Goal: Task Accomplishment & Management: Use online tool/utility

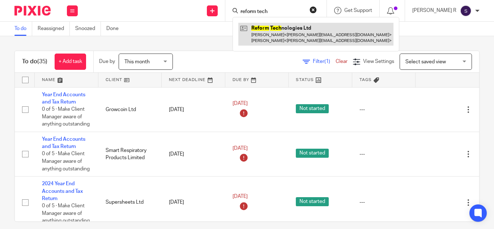
type input "reform tech"
click at [288, 35] on link at bounding box center [315, 34] width 155 height 22
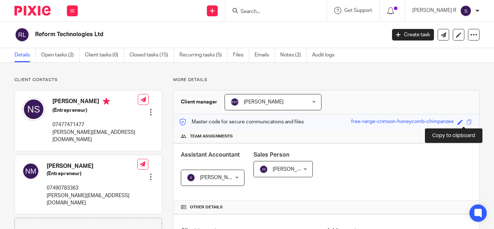
click at [467, 123] on span at bounding box center [469, 121] width 5 height 5
click at [294, 10] on input "Search" at bounding box center [272, 12] width 65 height 7
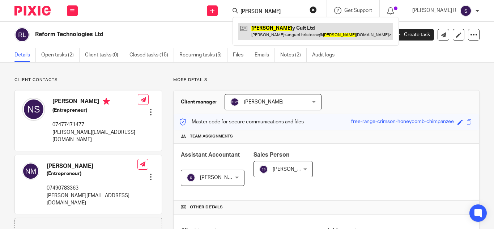
type input "clide"
click at [295, 31] on link at bounding box center [315, 31] width 155 height 17
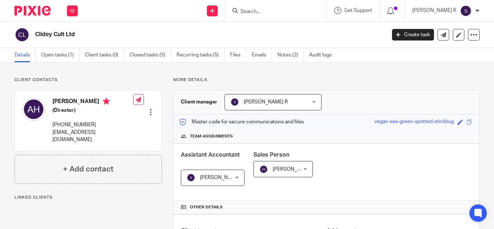
scroll to position [8, 0]
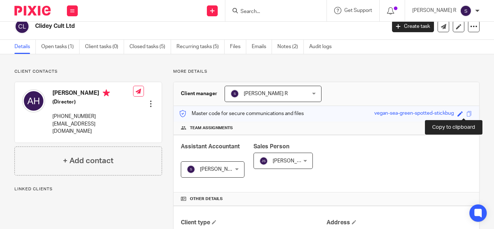
click at [467, 115] on span at bounding box center [469, 113] width 5 height 5
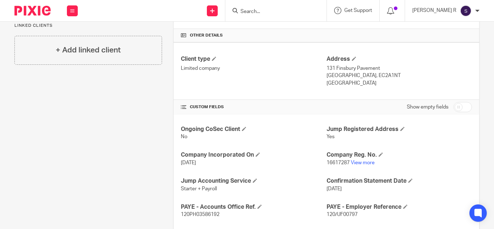
scroll to position [218, 0]
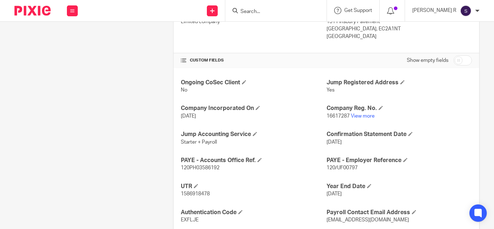
click at [353, 169] on span "120/UF00797" at bounding box center [342, 167] width 31 height 5
drag, startPoint x: 353, startPoint y: 169, endPoint x: 340, endPoint y: 169, distance: 13.4
click at [340, 169] on span "120/UF00797" at bounding box center [342, 167] width 31 height 5
copy p "UF00797"
click at [199, 194] on span "1586918478" at bounding box center [195, 193] width 29 height 5
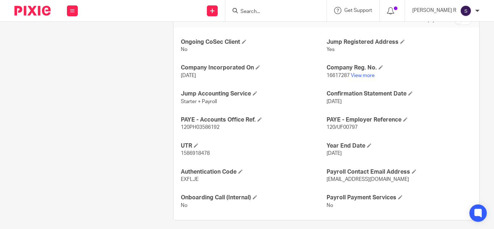
scroll to position [260, 0]
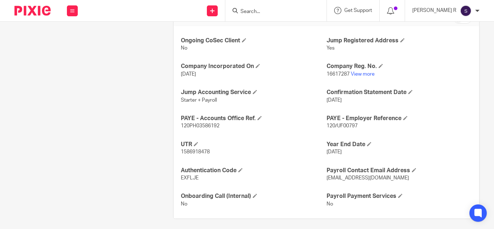
click at [195, 122] on p "120PH03586192" at bounding box center [253, 125] width 145 height 7
copy p "120PH03586192"
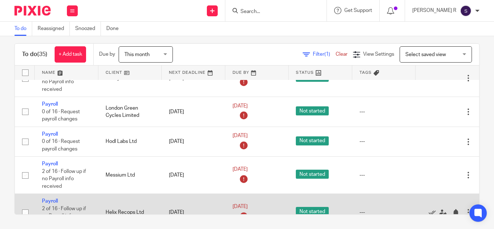
scroll to position [1557, 0]
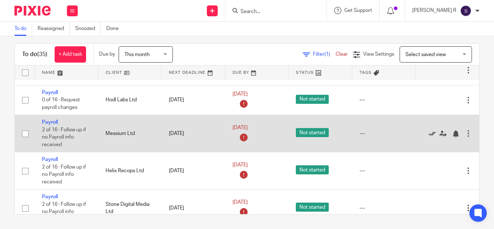
click at [429, 133] on icon at bounding box center [432, 133] width 7 height 7
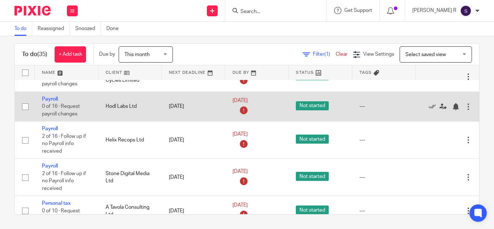
scroll to position [1567, 0]
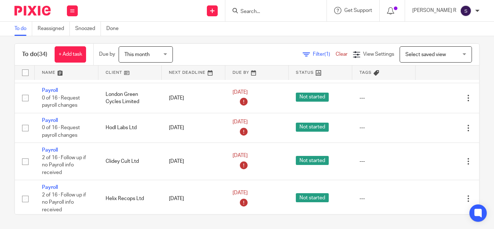
scroll to position [1489, 0]
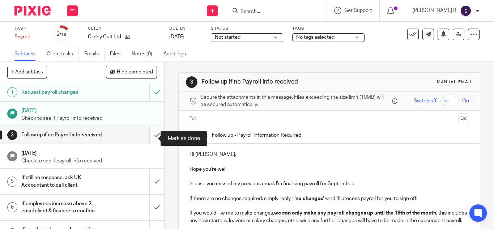
click at [149, 139] on input "submit" at bounding box center [82, 135] width 164 height 18
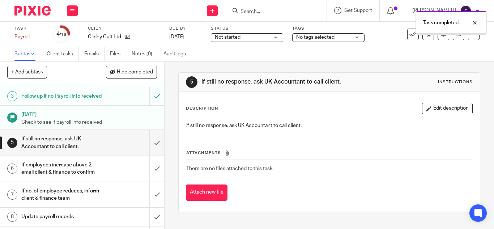
scroll to position [40, 0]
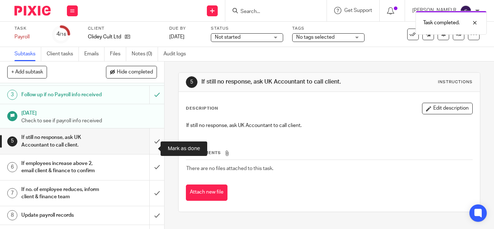
click at [152, 154] on input "submit" at bounding box center [82, 141] width 164 height 26
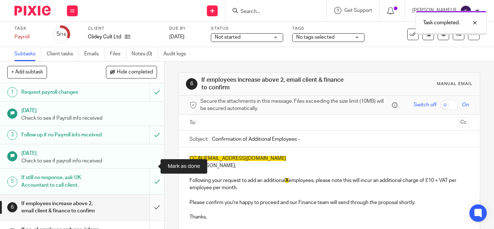
scroll to position [74, 0]
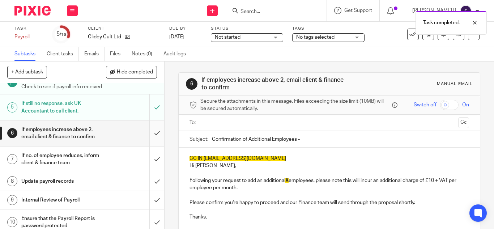
click at [150, 138] on input "submit" at bounding box center [82, 133] width 164 height 26
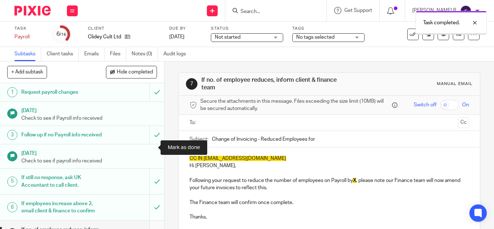
scroll to position [156, 0]
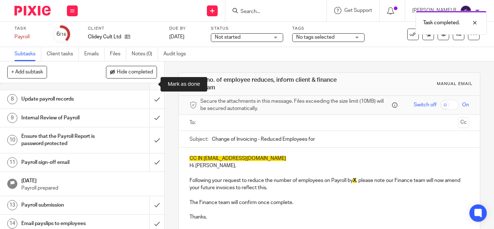
click at [152, 86] on input "submit" at bounding box center [82, 77] width 164 height 26
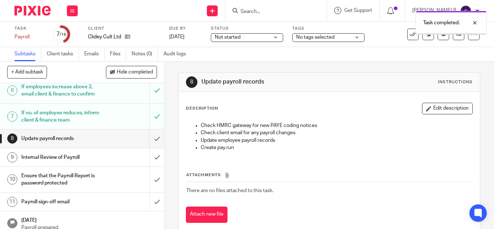
scroll to position [118, 0]
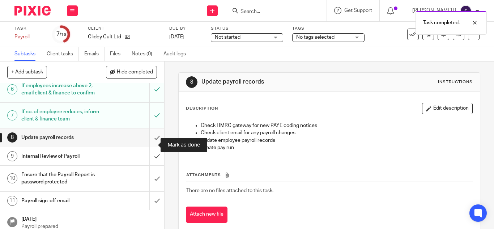
click at [150, 146] on input "submit" at bounding box center [82, 137] width 164 height 18
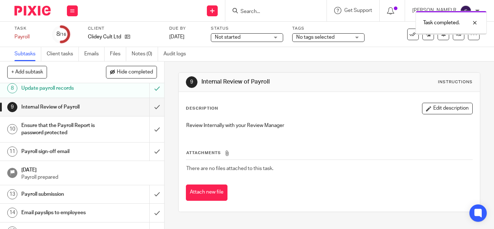
scroll to position [172, 0]
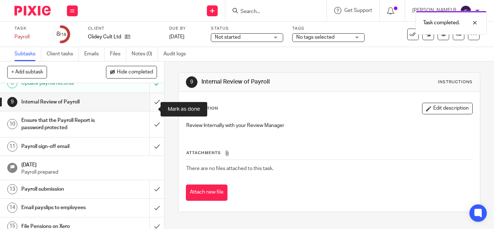
click at [150, 111] on input "submit" at bounding box center [82, 102] width 164 height 18
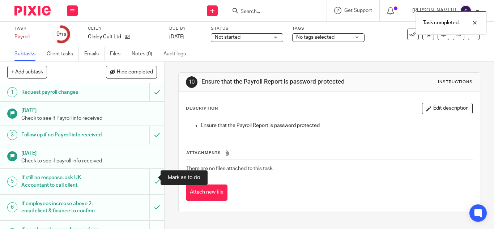
scroll to position [139, 0]
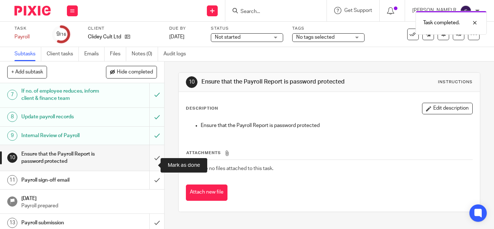
click at [149, 164] on input "submit" at bounding box center [82, 158] width 164 height 26
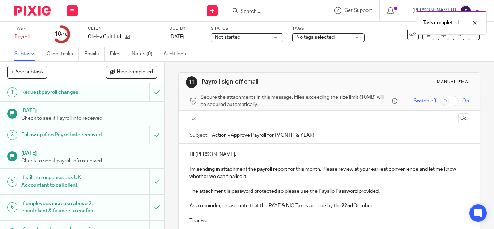
drag, startPoint x: 315, startPoint y: 130, endPoint x: 273, endPoint y: 133, distance: 42.1
click at [273, 133] on input "Action - Approve Payroll for {MONTH & YEAR}" at bounding box center [340, 135] width 257 height 16
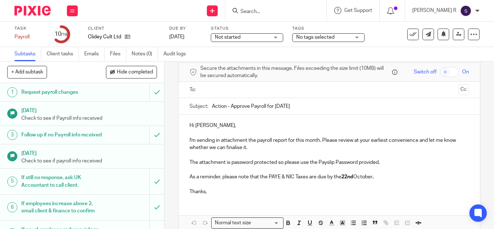
scroll to position [65, 0]
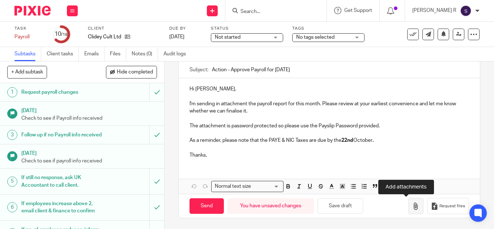
type input "Action - Approve Payroll for September 2025"
click at [412, 208] on icon "button" at bounding box center [415, 206] width 7 height 7
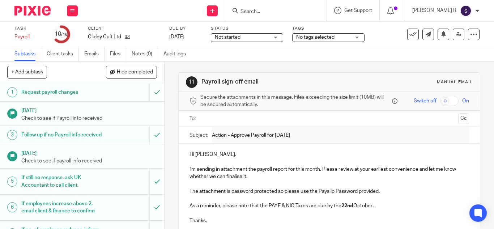
scroll to position [0, 0]
click at [231, 116] on input "text" at bounding box center [329, 119] width 252 height 8
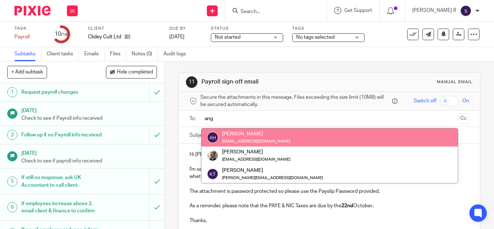
type input "ang"
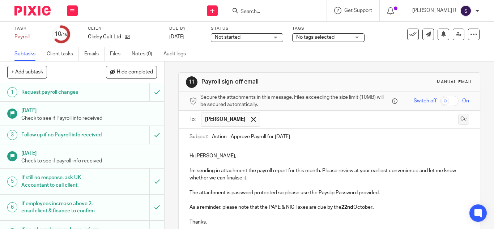
click at [458, 122] on button "Cc" at bounding box center [463, 119] width 11 height 11
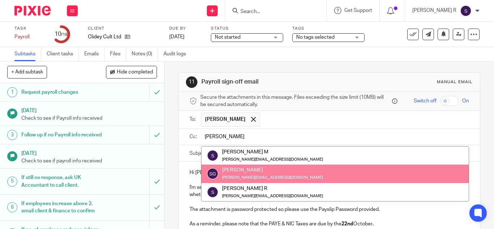
type input "swetha"
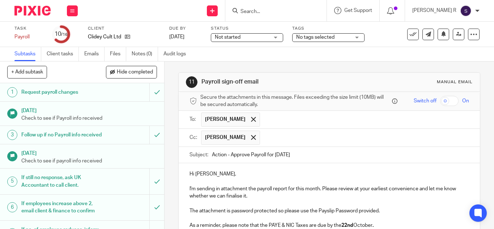
click at [297, 175] on p "Hi Anguel," at bounding box center [330, 173] width 280 height 7
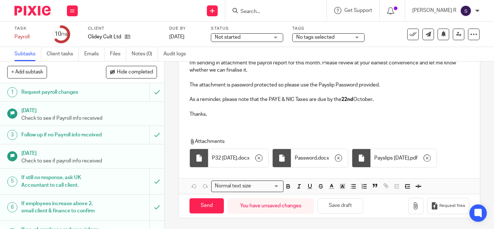
scroll to position [148, 0]
click at [199, 205] on input "Send" at bounding box center [207, 206] width 34 height 16
type input "Sent"
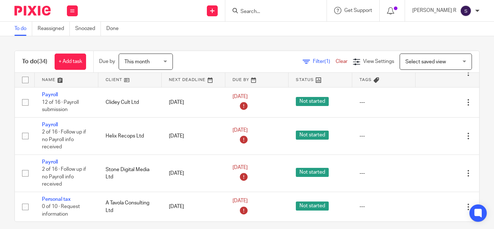
scroll to position [7, 0]
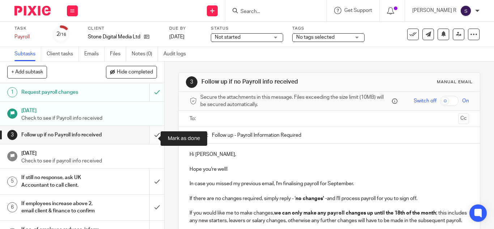
click at [149, 140] on input "submit" at bounding box center [82, 135] width 164 height 18
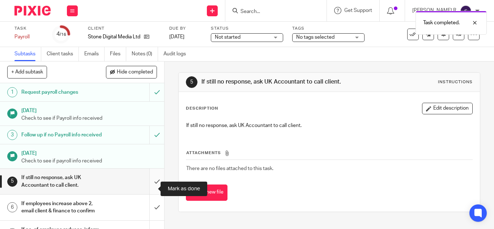
click at [150, 188] on input "submit" at bounding box center [82, 182] width 164 height 26
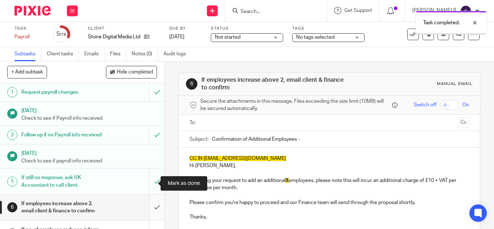
scroll to position [98, 0]
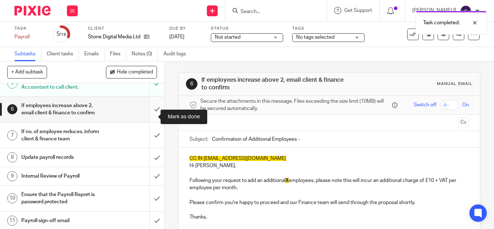
click at [152, 115] on input "submit" at bounding box center [82, 110] width 164 height 26
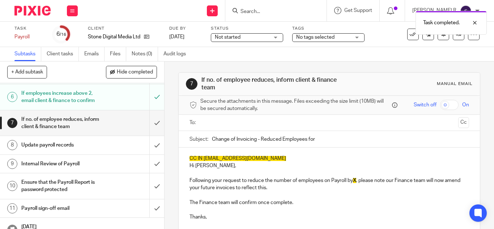
scroll to position [118, 0]
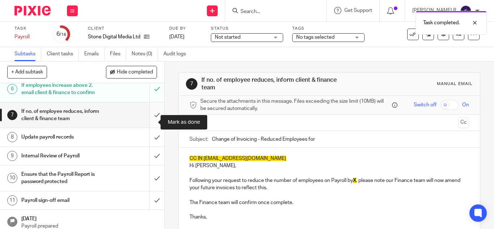
click at [153, 120] on input "submit" at bounding box center [82, 115] width 164 height 26
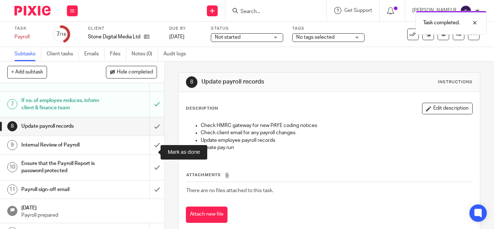
scroll to position [129, 0]
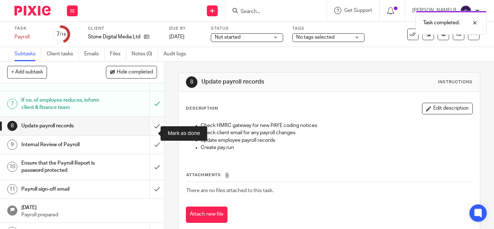
click at [149, 131] on input "submit" at bounding box center [82, 126] width 164 height 18
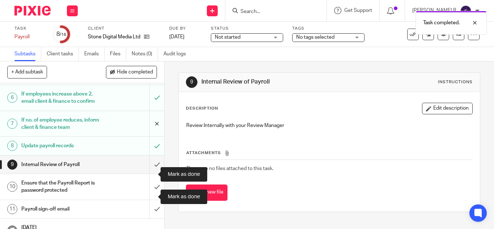
scroll to position [110, 0]
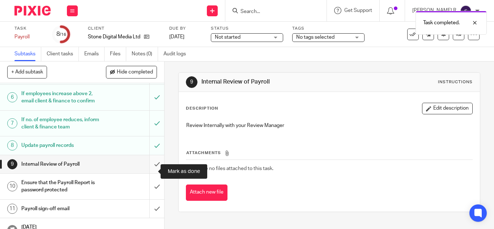
click at [149, 171] on input "submit" at bounding box center [82, 164] width 164 height 18
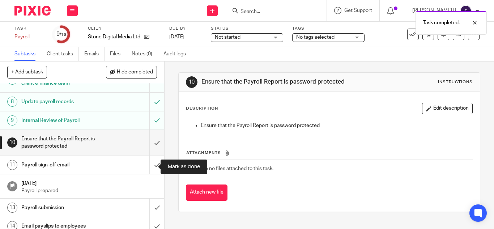
scroll to position [160, 0]
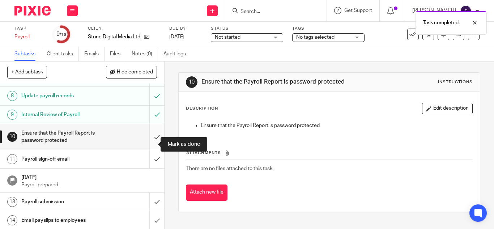
click at [146, 146] on input "submit" at bounding box center [82, 137] width 164 height 26
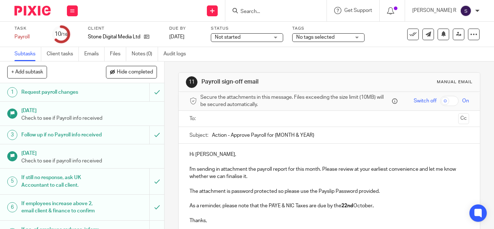
drag, startPoint x: 317, startPoint y: 134, endPoint x: 273, endPoint y: 135, distance: 44.5
click at [273, 135] on input "Action - Approve Payroll for {MONTH & YEAR}" at bounding box center [340, 135] width 257 height 16
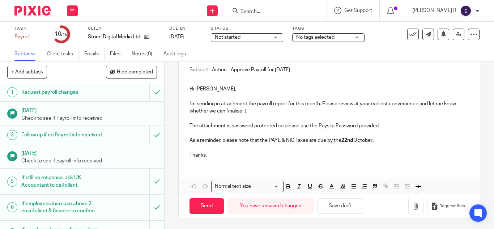
scroll to position [65, 0]
type input "Action - Approve Payroll for [DATE]"
click at [412, 210] on icon "button" at bounding box center [415, 206] width 7 height 7
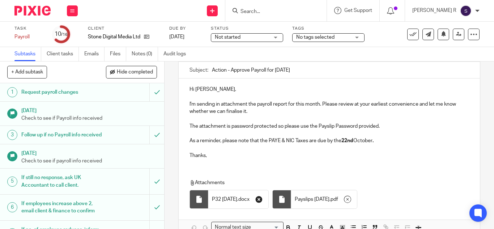
click at [263, 199] on icon "button" at bounding box center [258, 199] width 7 height 7
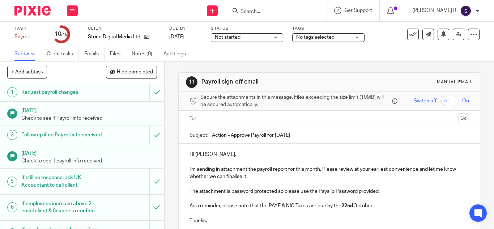
click at [246, 120] on input "text" at bounding box center [329, 119] width 252 height 8
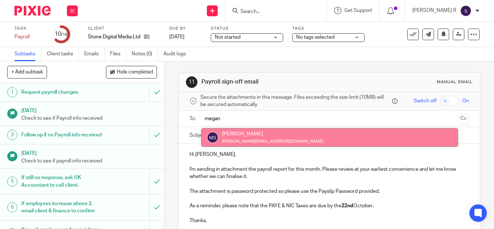
type input "megan"
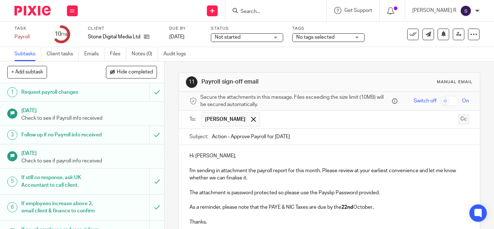
click at [458, 120] on button "Cc" at bounding box center [463, 119] width 11 height 11
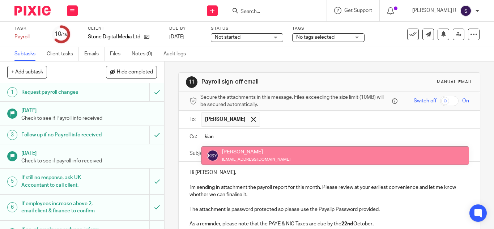
type input "kian"
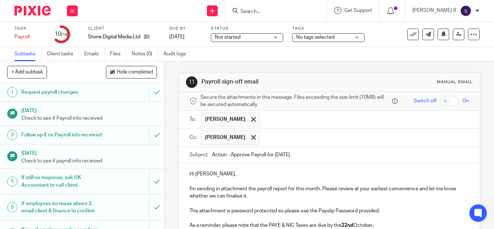
click at [314, 167] on div "Hi [PERSON_NAME], I'm sending in attachment the payroll report for this month. …" at bounding box center [329, 206] width 301 height 86
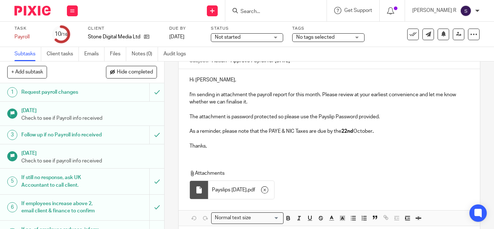
scroll to position [126, 0]
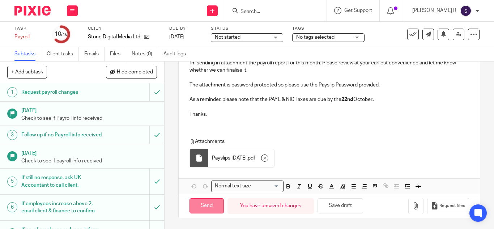
click at [196, 209] on input "Send" at bounding box center [207, 206] width 34 height 16
type input "Sent"
